Goal: Communication & Community: Connect with others

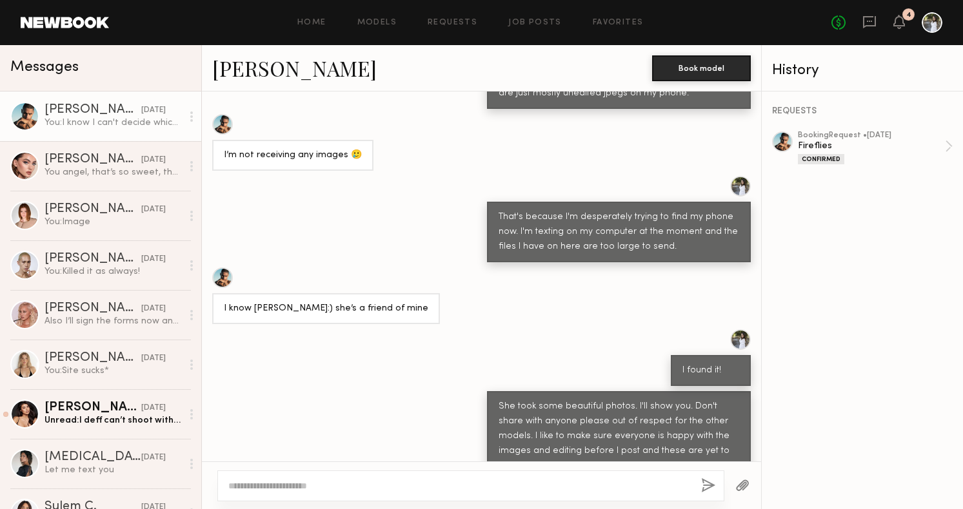
scroll to position [12922, 0]
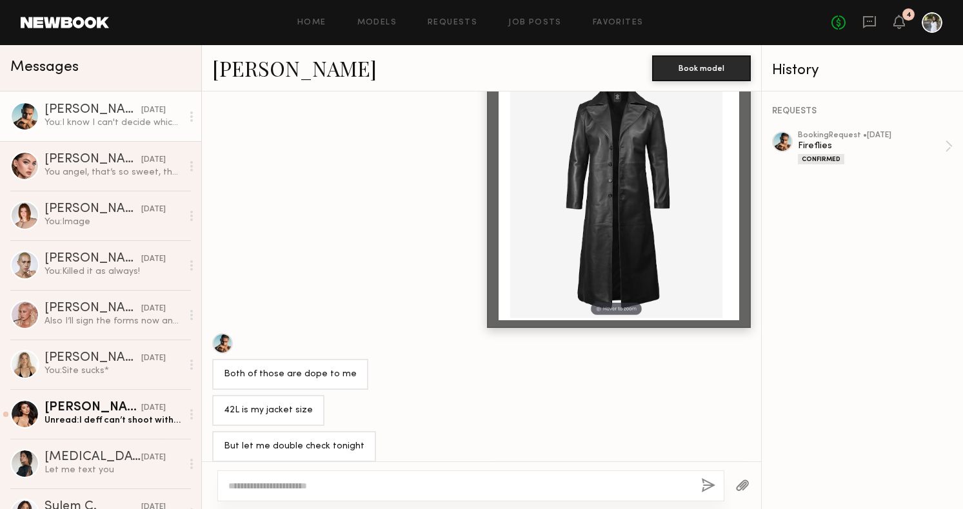
click at [331, 484] on textarea at bounding box center [459, 486] width 462 height 13
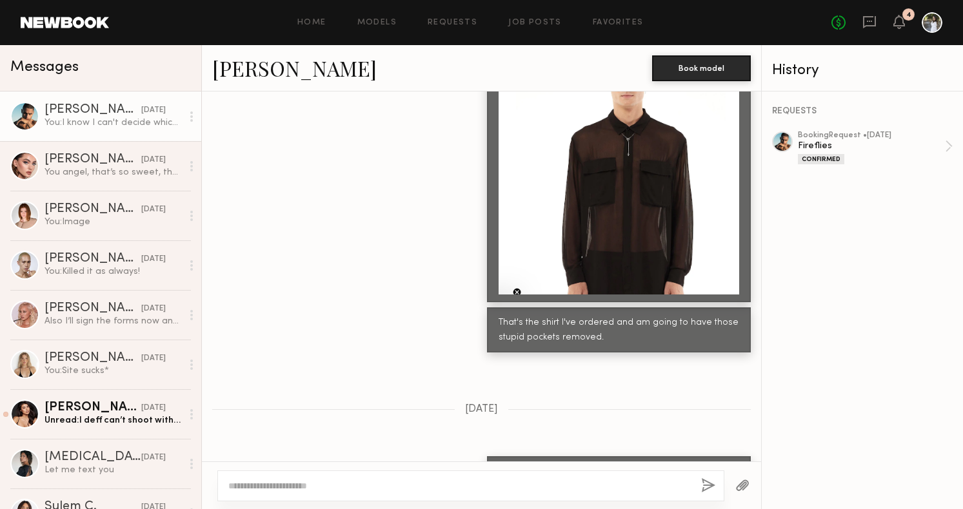
scroll to position [9839, 0]
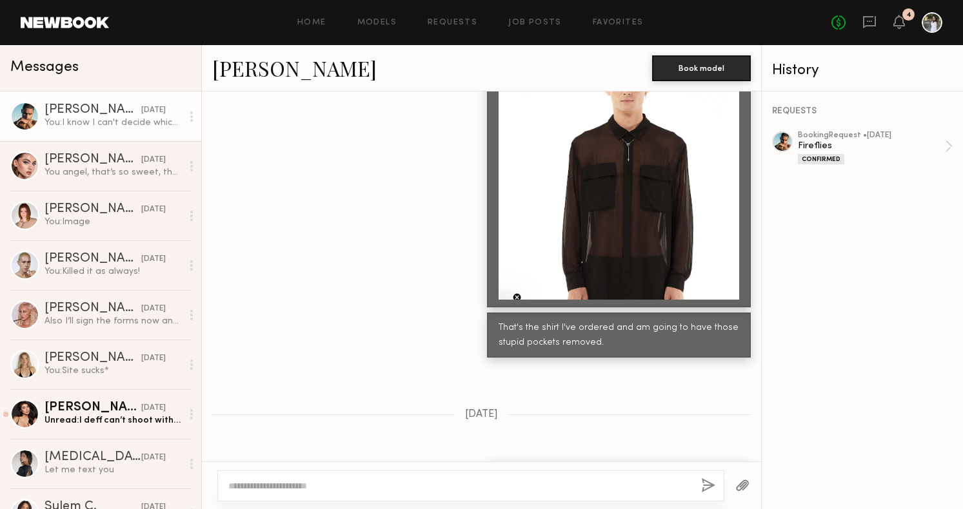
click at [542, 243] on div at bounding box center [618, 179] width 240 height 240
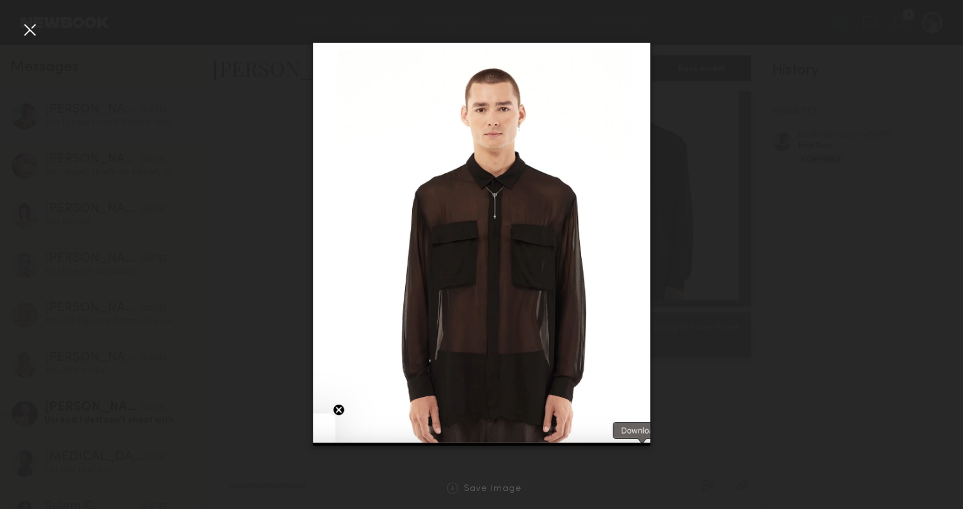
click at [28, 29] on div at bounding box center [29, 29] width 21 height 21
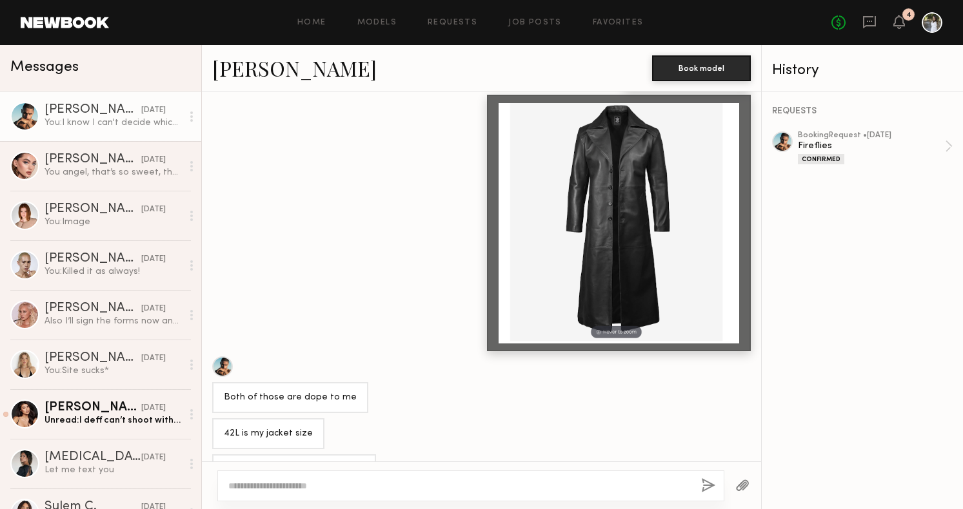
scroll to position [12922, 0]
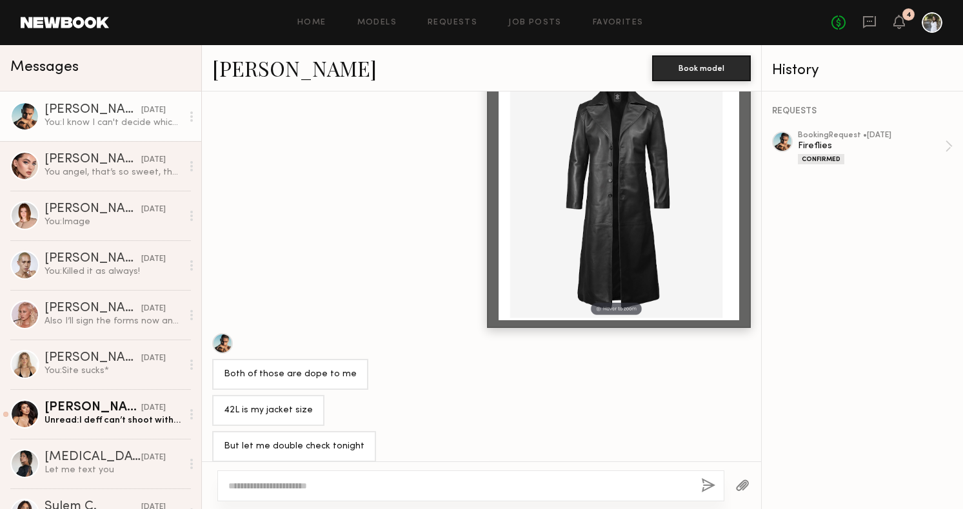
click at [77, 110] on div "[PERSON_NAME]" at bounding box center [92, 110] width 97 height 13
click at [20, 121] on div at bounding box center [24, 116] width 29 height 29
click at [781, 148] on div at bounding box center [782, 142] width 21 height 21
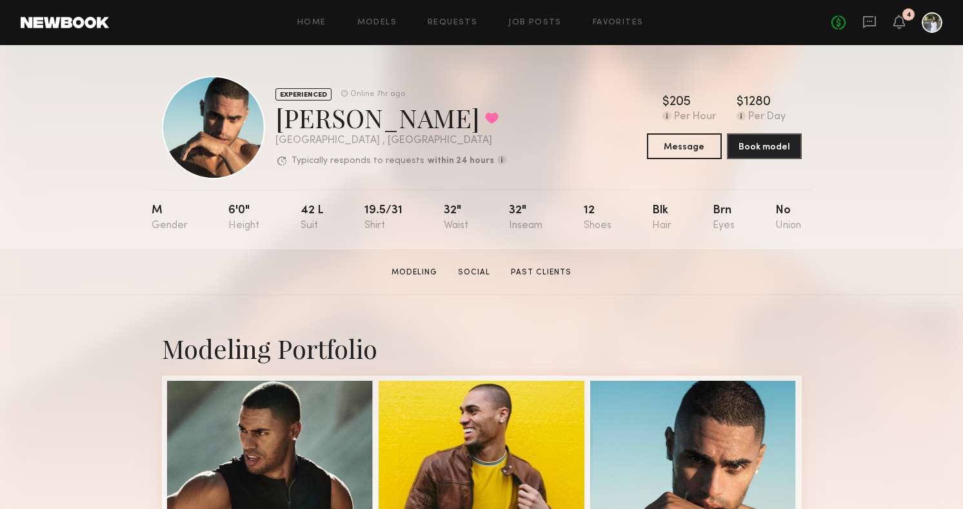
scroll to position [1, 0]
click at [691, 144] on button "Message" at bounding box center [684, 145] width 75 height 26
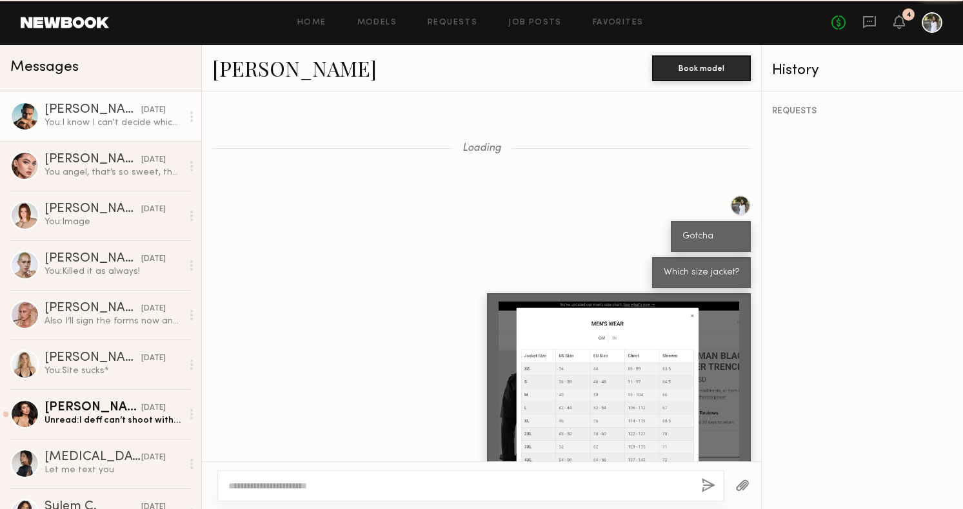
scroll to position [843, 0]
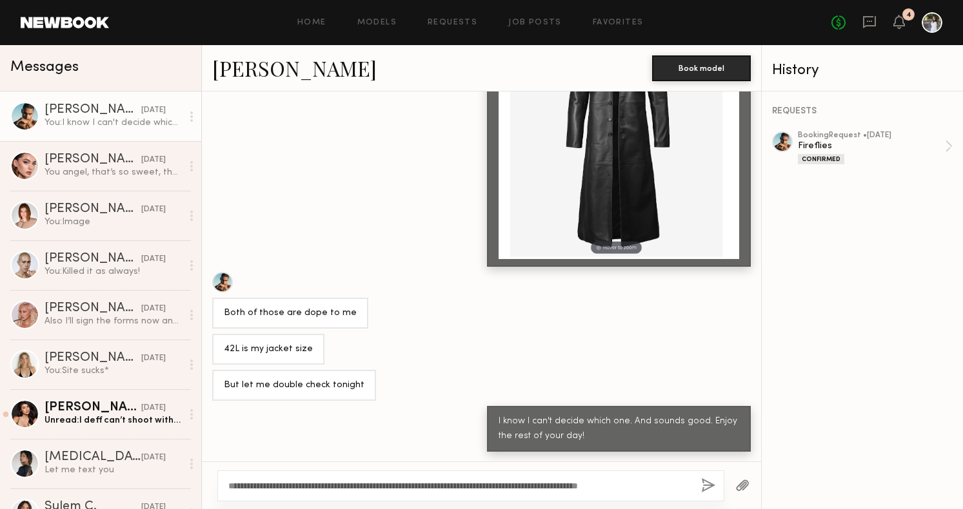
type textarea "**********"
click at [703, 487] on button "button" at bounding box center [708, 486] width 14 height 16
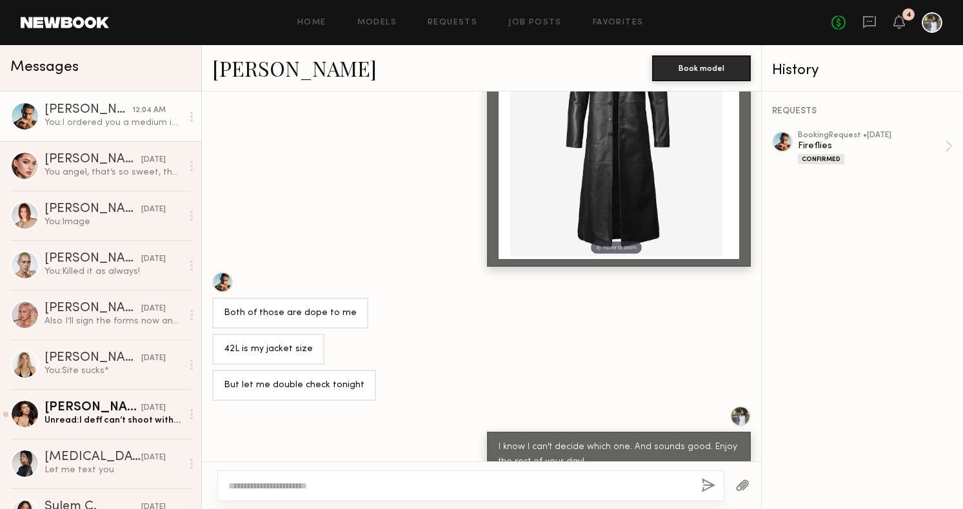
scroll to position [1115, 0]
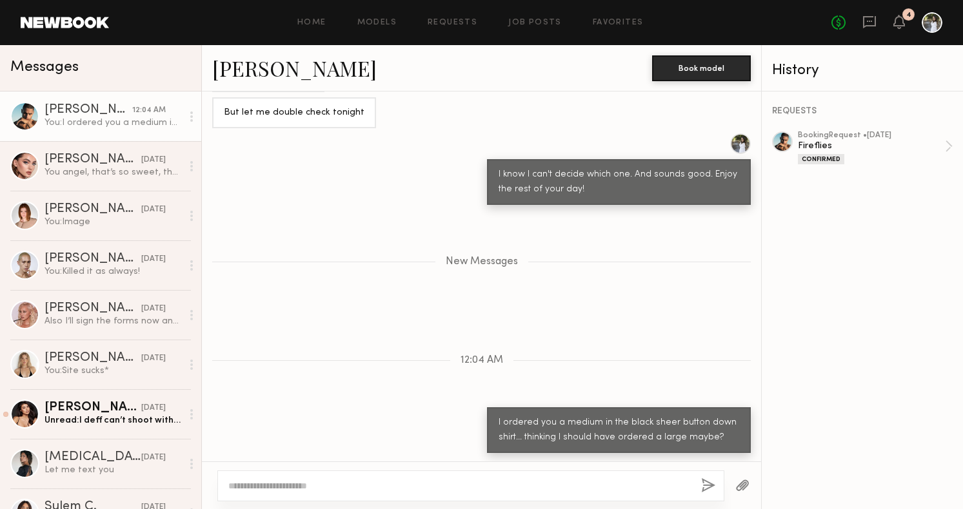
click at [745, 479] on button "button" at bounding box center [742, 486] width 14 height 16
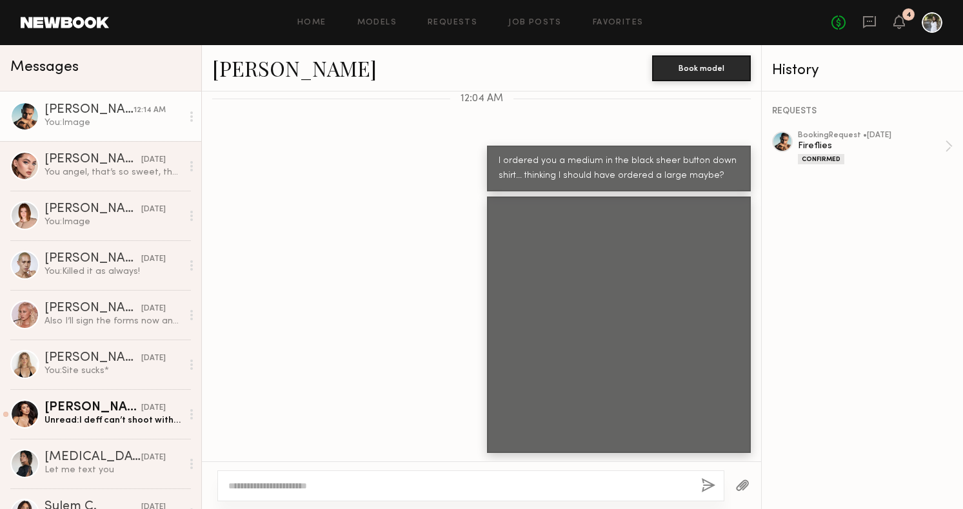
click at [890, 297] on div "REQUESTS booking Request • 09/29/2025 Fireflies Confirmed" at bounding box center [861, 301] width 201 height 418
